Goal: Task Accomplishment & Management: Manage account settings

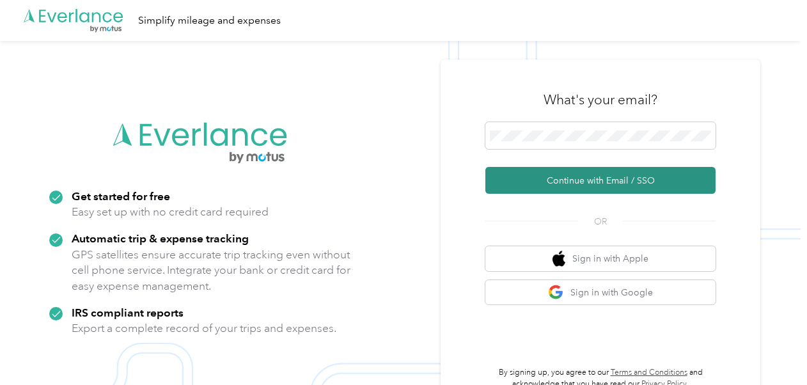
click at [606, 182] on button "Continue with Email / SSO" at bounding box center [600, 180] width 230 height 27
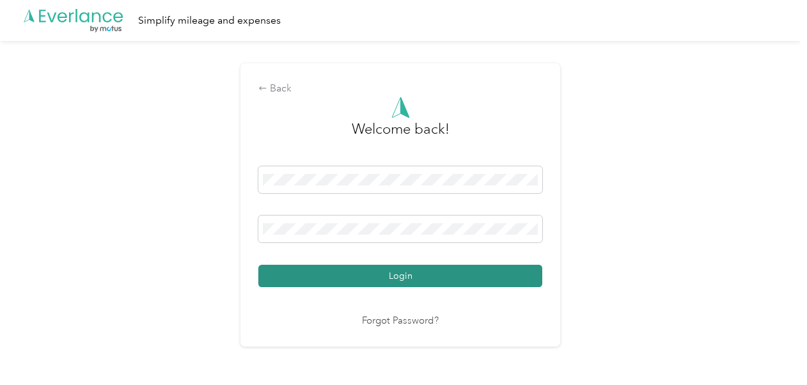
click at [448, 265] on button "Login" at bounding box center [400, 276] width 284 height 22
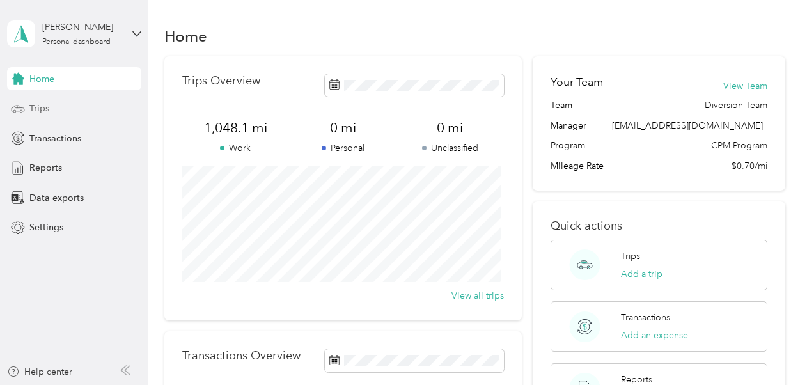
click at [60, 98] on div "Trips" at bounding box center [74, 108] width 134 height 23
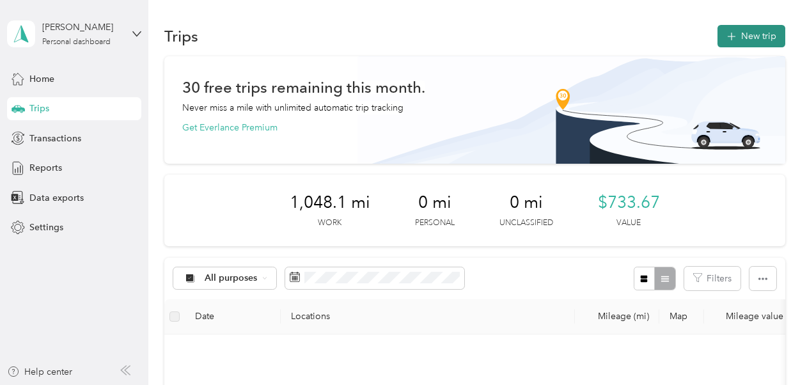
click at [749, 36] on button "New trip" at bounding box center [751, 36] width 68 height 22
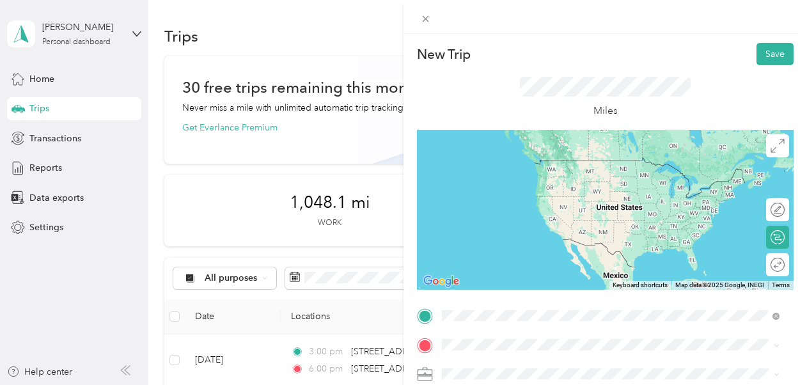
click at [527, 164] on span "1201 South Hope Street Los Angeles, California 90017, United States" at bounding box center [530, 160] width 128 height 12
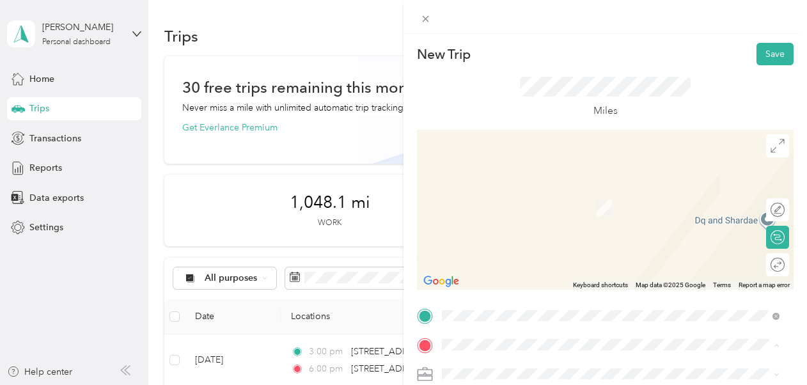
click at [533, 203] on li "15245 Eastwood Avenue Lawndale, California 90260, United States" at bounding box center [610, 189] width 347 height 26
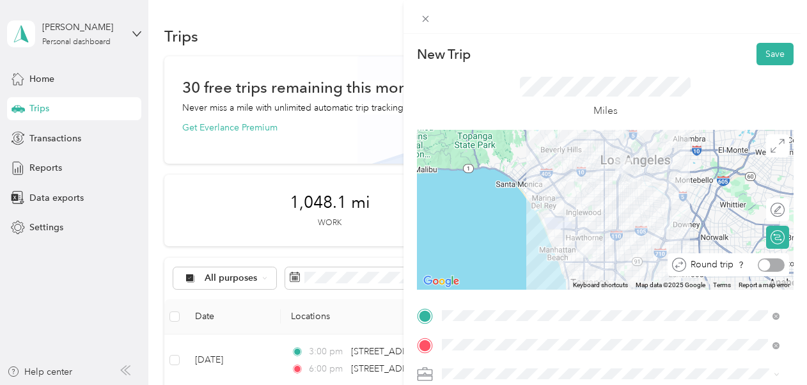
click at [765, 257] on div "Round trip" at bounding box center [728, 264] width 121 height 23
click at [759, 267] on div at bounding box center [765, 265] width 12 height 12
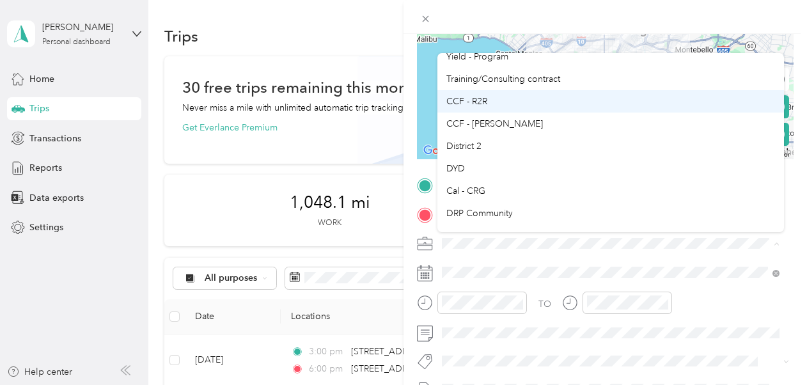
scroll to position [75, 0]
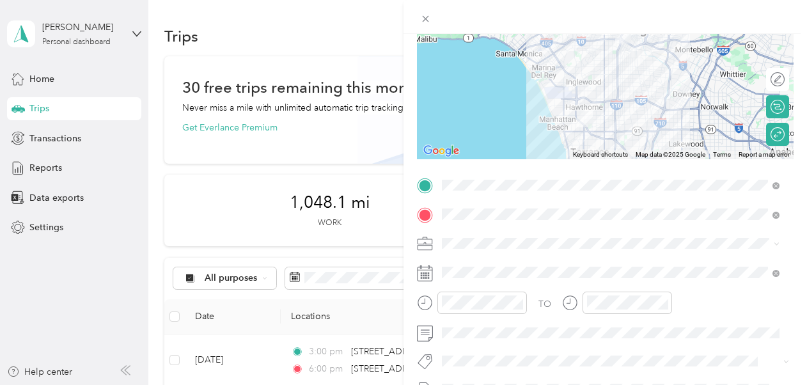
click at [527, 174] on li "DYD" at bounding box center [610, 164] width 347 height 22
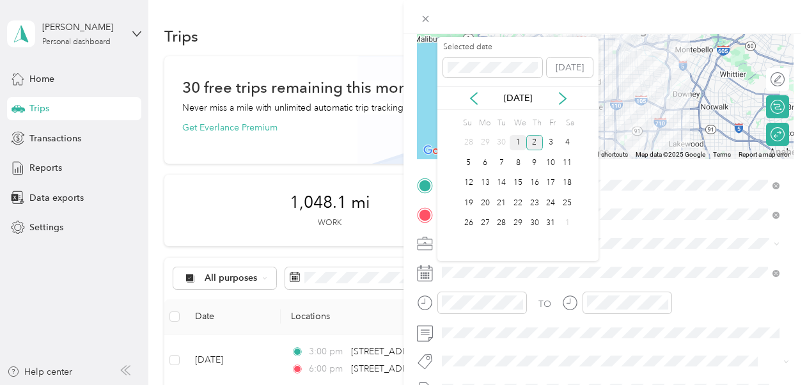
click at [518, 141] on div "1" at bounding box center [518, 143] width 17 height 16
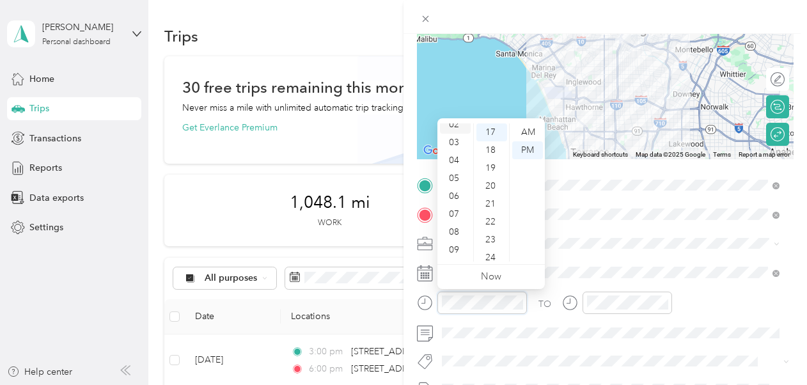
scroll to position [45, 0]
click at [454, 137] on div "03" at bounding box center [455, 141] width 31 height 18
click at [490, 175] on div "45" at bounding box center [491, 175] width 31 height 18
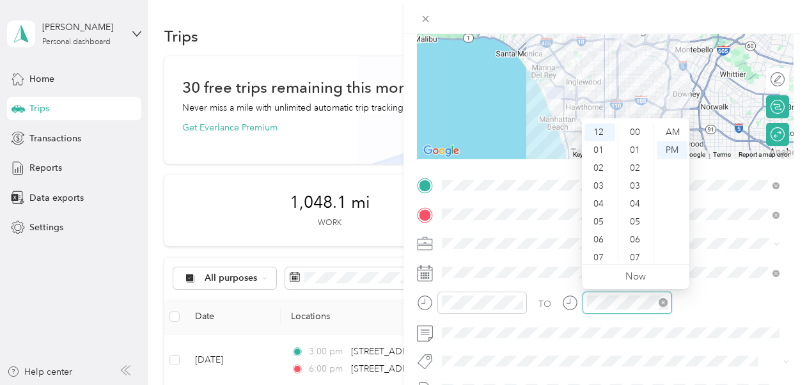
scroll to position [304, 0]
click at [588, 242] on div "06" at bounding box center [599, 240] width 31 height 18
click at [641, 132] on div "00" at bounding box center [636, 132] width 31 height 18
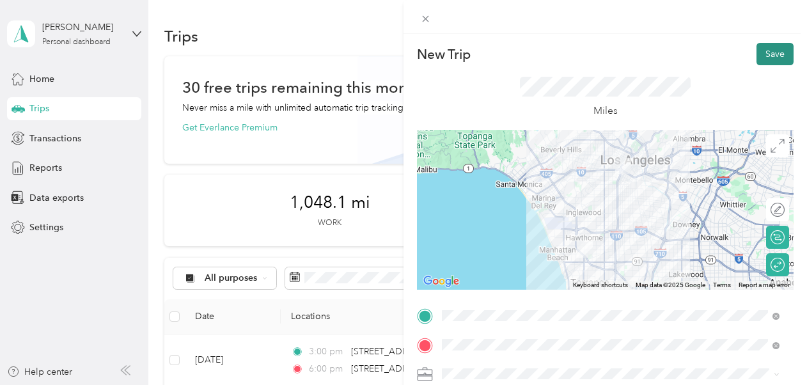
click at [767, 56] on button "Save" at bounding box center [774, 54] width 37 height 22
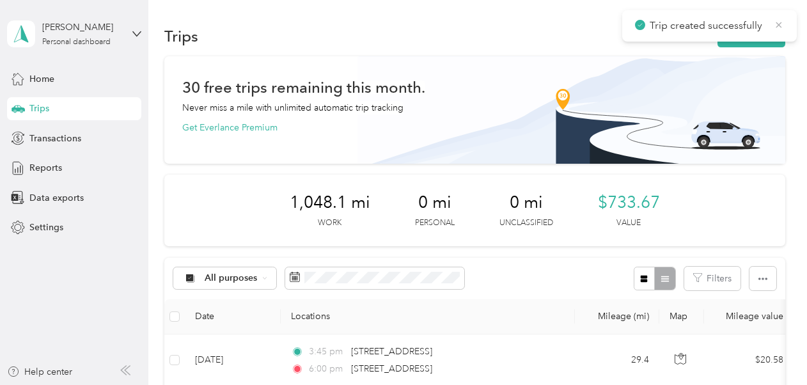
click at [783, 22] on icon at bounding box center [779, 25] width 10 height 12
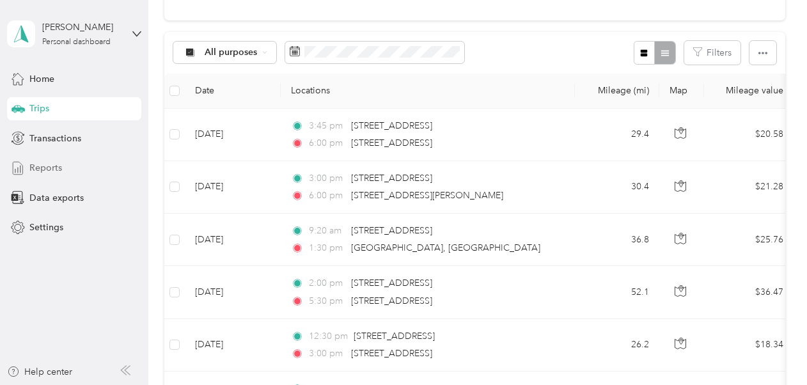
click at [83, 175] on div "Reports" at bounding box center [74, 168] width 134 height 23
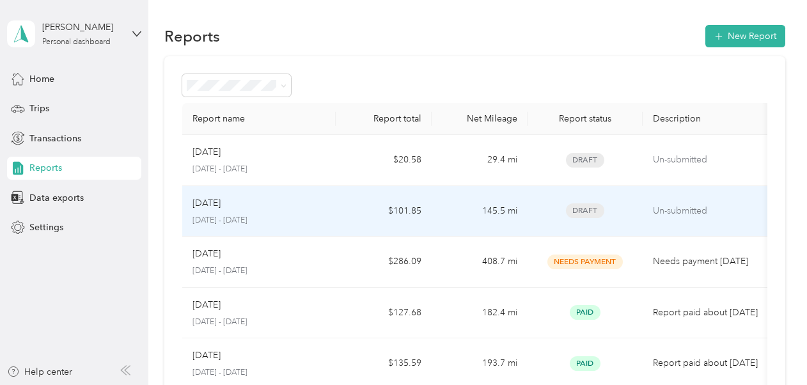
click at [469, 205] on td "145.5 mi" at bounding box center [480, 211] width 96 height 51
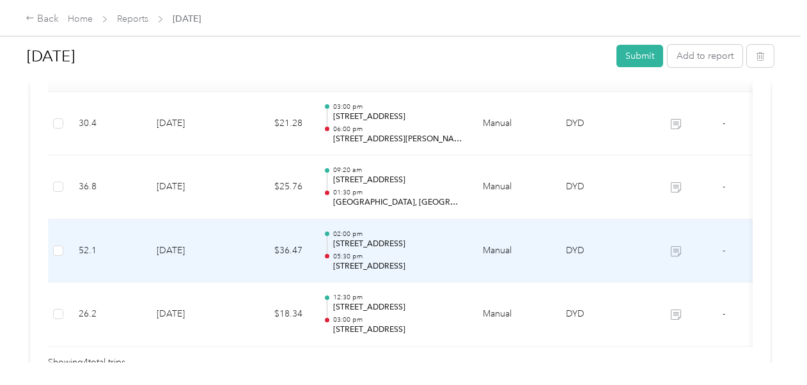
scroll to position [0, 46]
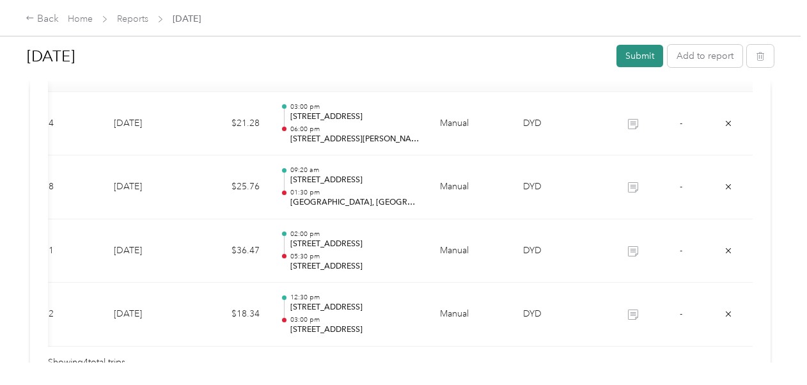
click at [632, 52] on button "Submit" at bounding box center [639, 56] width 47 height 22
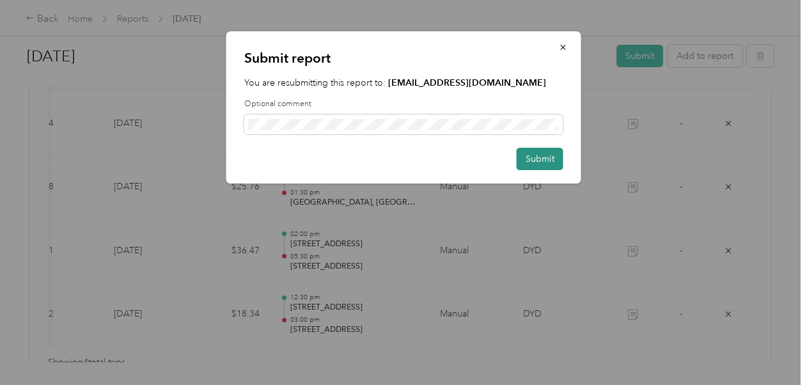
click at [551, 153] on button "Submit" at bounding box center [540, 159] width 47 height 22
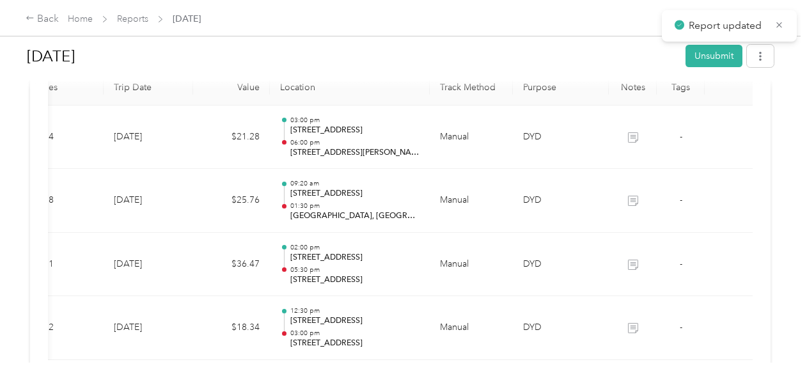
scroll to position [375, 0]
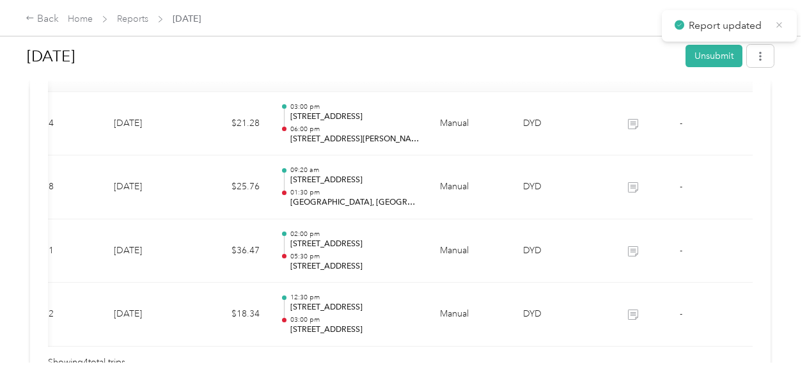
click at [776, 26] on icon at bounding box center [779, 25] width 10 height 12
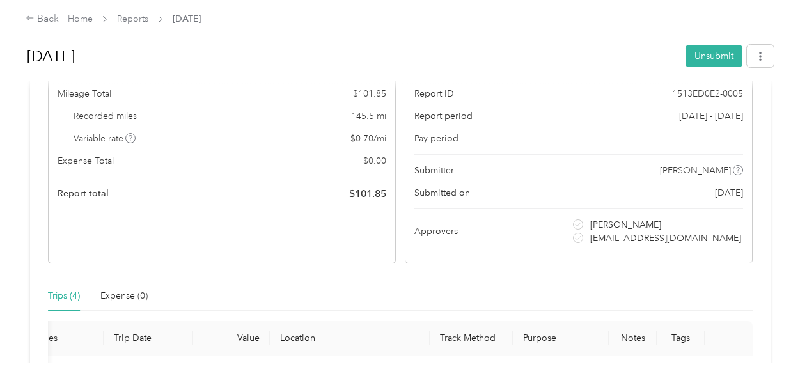
scroll to position [109, 0]
click at [54, 17] on div "Back" at bounding box center [42, 19] width 33 height 15
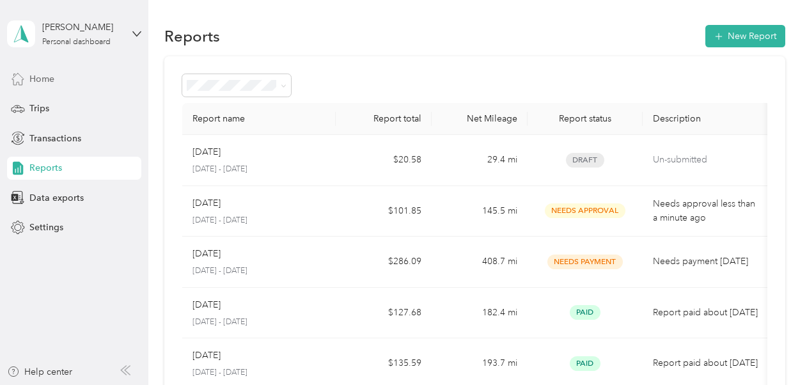
click at [83, 74] on div "Home" at bounding box center [74, 78] width 134 height 23
